Goal: Task Accomplishment & Management: Complete application form

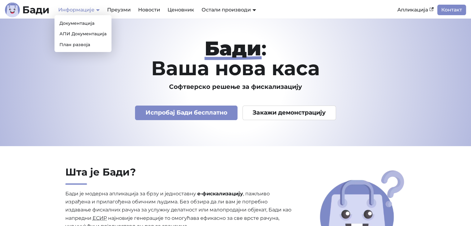
click at [95, 11] on link "Информације" at bounding box center [79, 10] width 42 height 6
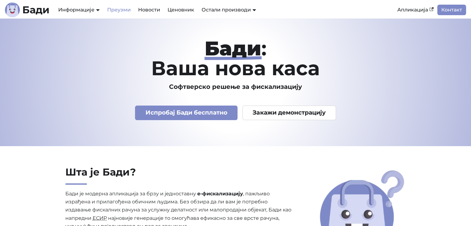
click at [118, 9] on link "Преузми" at bounding box center [118, 10] width 31 height 11
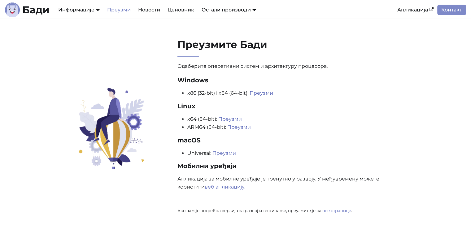
click at [322, 99] on p "Одаберите оперативни систем и архитектуру процесора. Windows x86 (32-bit) i x64…" at bounding box center [291, 138] width 229 height 152
click at [176, 8] on link "Ценовник" at bounding box center [181, 10] width 34 height 11
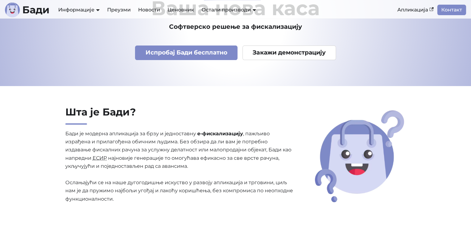
scroll to position [99, 0]
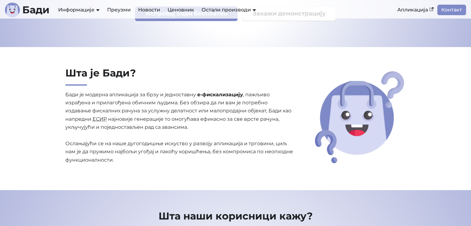
click at [150, 147] on p "Бади је модерна апликација за брзу и једноставну е-фискализацију , пажљиво изра…" at bounding box center [179, 128] width 229 height 74
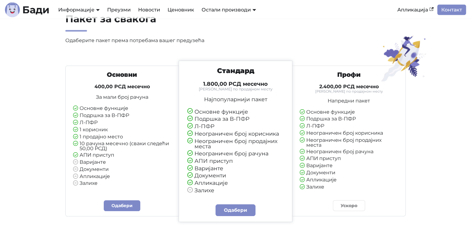
scroll to position [1433, 0]
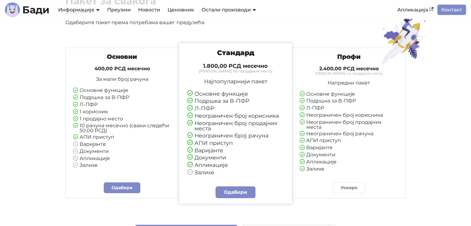
click at [231, 114] on li "Неограничен број корисника" at bounding box center [235, 116] width 97 height 6
click at [60, 181] on div "Пакет за свакога Одаберите пакет према потребама вашег предузећа Основни 400,00…" at bounding box center [235, 192] width 409 height 394
click at [122, 193] on link "Одабери" at bounding box center [122, 187] width 37 height 11
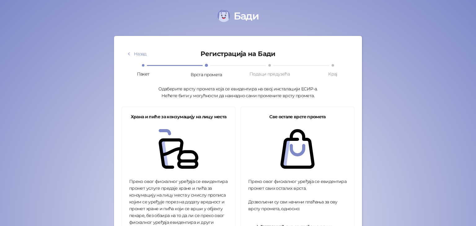
click at [114, 103] on form "Назад Регистрација на [PERSON_NAME] Пакет Врста промета Подаци предузећа Крај О…" at bounding box center [238, 229] width 248 height 386
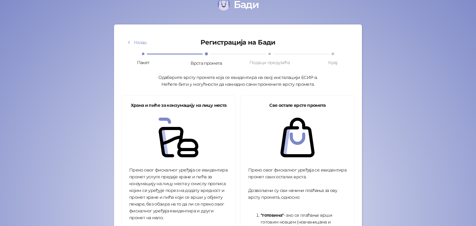
scroll to position [12, 0]
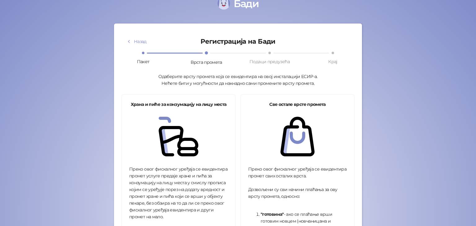
click at [296, 126] on img at bounding box center [297, 137] width 40 height 40
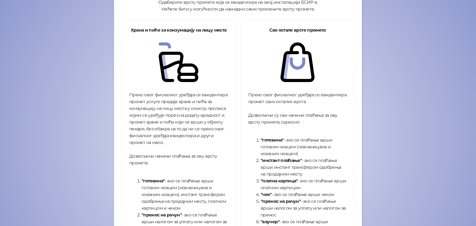
scroll to position [62, 0]
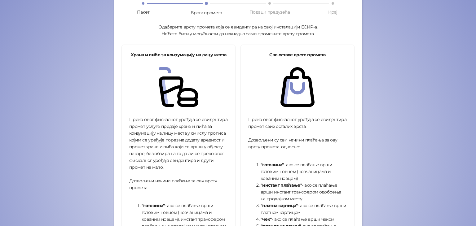
click at [295, 103] on img at bounding box center [297, 87] width 40 height 40
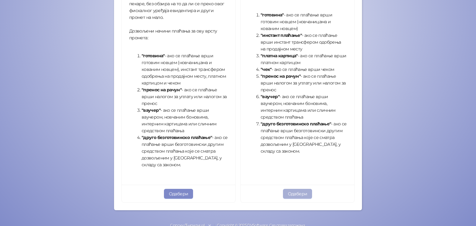
scroll to position [212, 0]
click at [296, 192] on button "Одабери" at bounding box center [297, 194] width 29 height 10
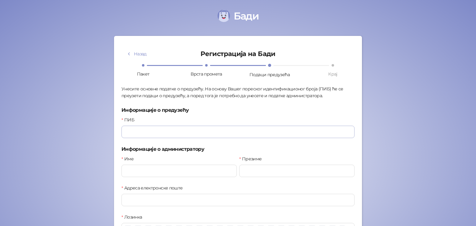
drag, startPoint x: 210, startPoint y: 124, endPoint x: 210, endPoint y: 128, distance: 4.6
click at [210, 128] on div "ПИБ" at bounding box center [237, 127] width 233 height 22
paste input "*********"
click at [210, 128] on input "*********" at bounding box center [237, 132] width 233 height 12
type input "*********"
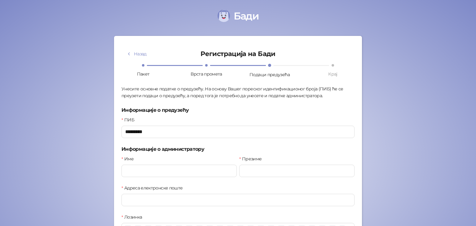
click at [228, 112] on h5 "Информације о предузећу" at bounding box center [237, 110] width 233 height 7
